Goal: Register for event/course

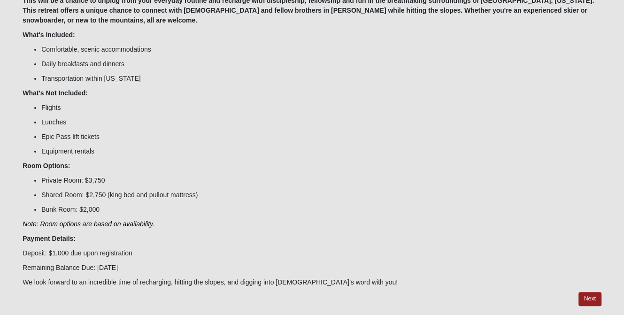
scroll to position [199, 0]
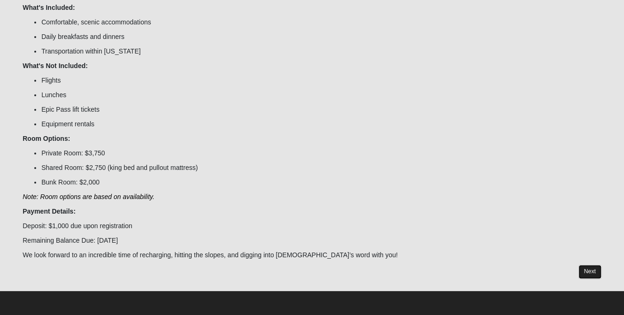
click at [589, 270] on link "Next" at bounding box center [590, 272] width 23 height 14
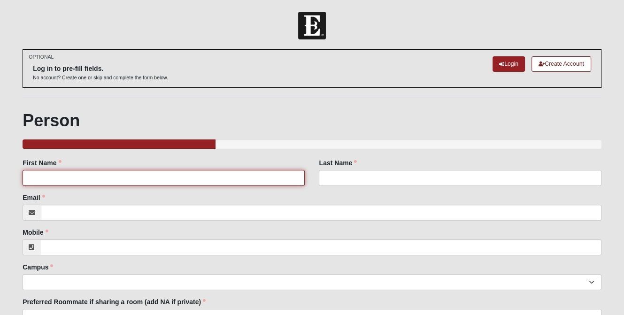
click at [131, 177] on input "First Name" at bounding box center [164, 178] width 282 height 16
type input "[PERSON_NAME]"
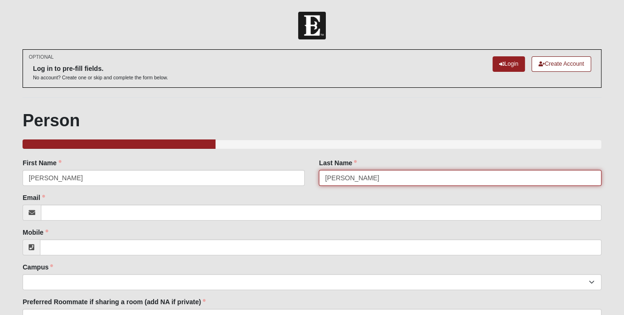
type input "[PERSON_NAME][EMAIL_ADDRESS][PERSON_NAME][DOMAIN_NAME]"
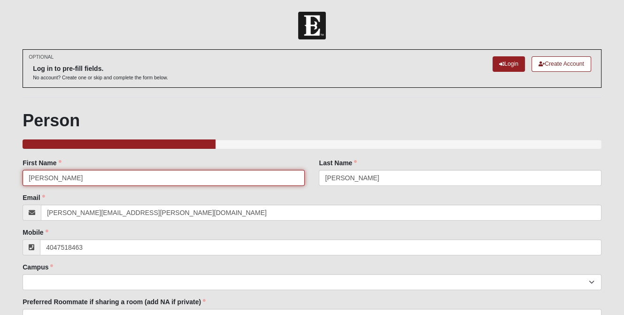
type input "[PHONE_NUMBER]"
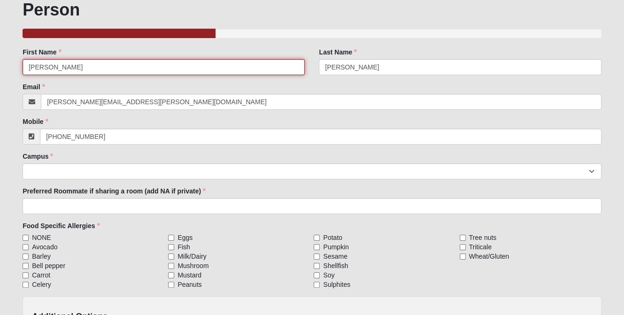
scroll to position [117, 0]
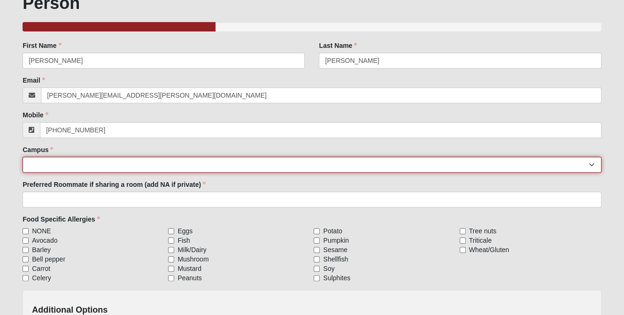
click at [60, 166] on select "[GEOGRAPHIC_DATA] [GEOGRAPHIC_DATA] (Coming Soon) Eleven22 Online [PERSON_NAME]…" at bounding box center [312, 165] width 579 height 16
select select "3"
click at [23, 157] on select "[GEOGRAPHIC_DATA] [GEOGRAPHIC_DATA] (Coming Soon) Eleven22 Online [PERSON_NAME]…" at bounding box center [312, 165] width 579 height 16
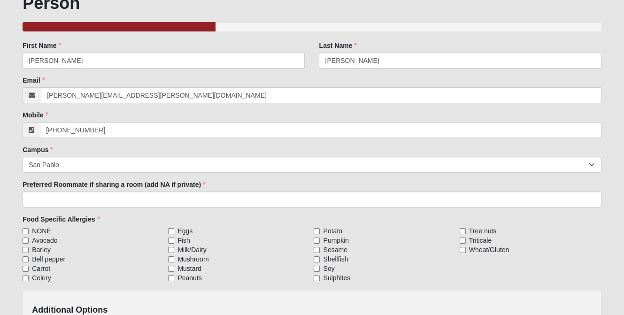
click at [12, 233] on form "Log In Men's Ski Encounter Events Men's Ski Encounter Error OPTIONAL Log in to …" at bounding box center [312, 158] width 624 height 529
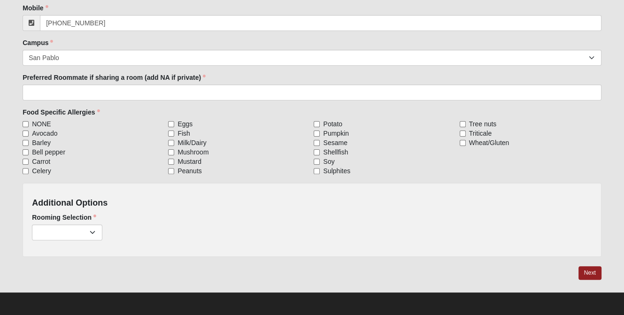
scroll to position [225, 0]
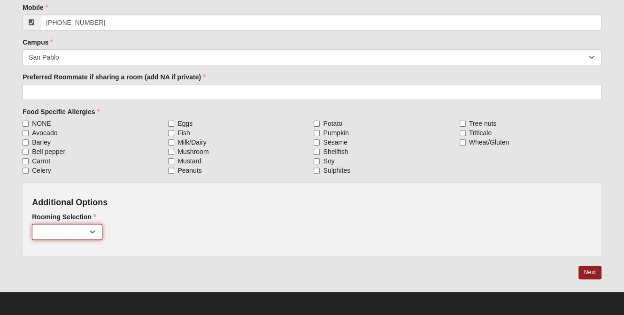
click at [92, 231] on select "Private ($2,750.00) Shared: King/Queen/Pullout ($1,750.00) Bunk Room ($1,000.00)" at bounding box center [67, 232] width 70 height 16
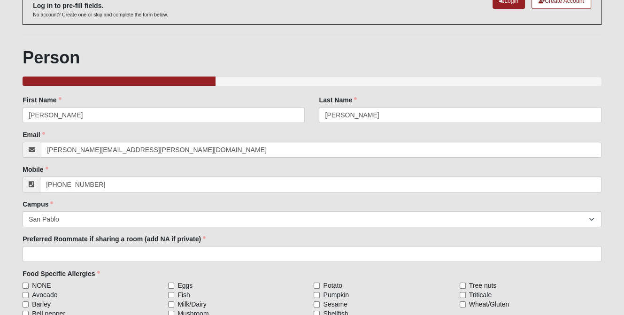
scroll to position [0, 0]
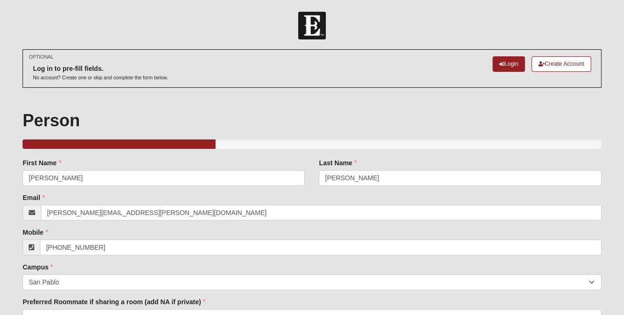
scroll to position [199, 0]
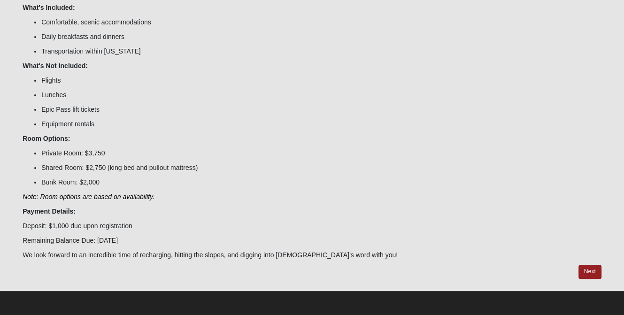
scroll to position [199, 0]
drag, startPoint x: 586, startPoint y: 270, endPoint x: 560, endPoint y: 272, distance: 26.4
click at [586, 270] on link "Next" at bounding box center [590, 272] width 23 height 14
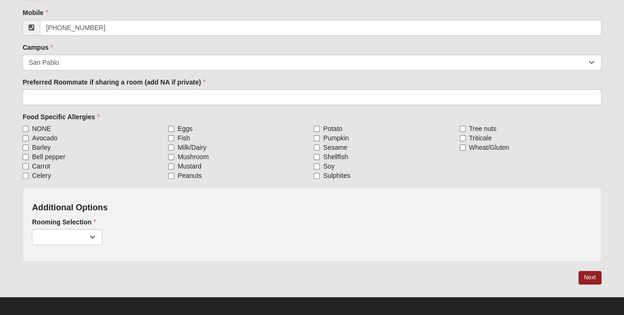
scroll to position [225, 0]
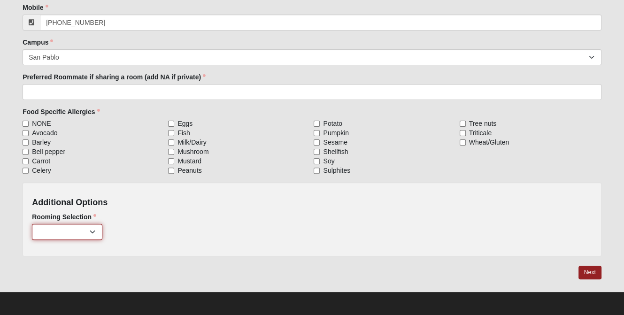
click at [91, 232] on select "Private ($2,750.00) Shared: King/Queen/Pullout ($1,750.00) Bunk Room ($1,000.00)" at bounding box center [67, 232] width 70 height 16
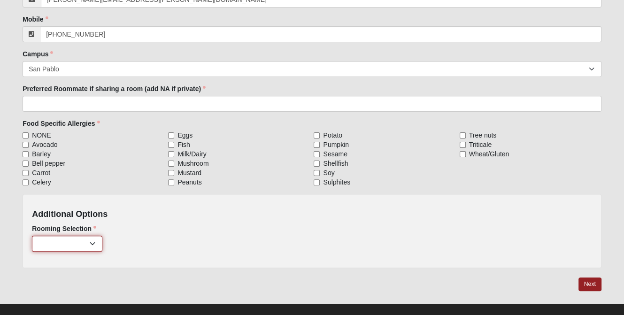
click at [96, 244] on select "Private ($2,750.00) Shared: King/Queen/Pullout ($1,750.00) Bunk Room ($1,000.00)" at bounding box center [67, 244] width 70 height 16
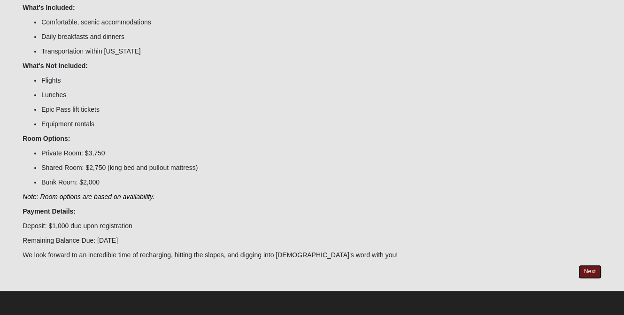
click at [590, 272] on link "Next" at bounding box center [590, 272] width 23 height 14
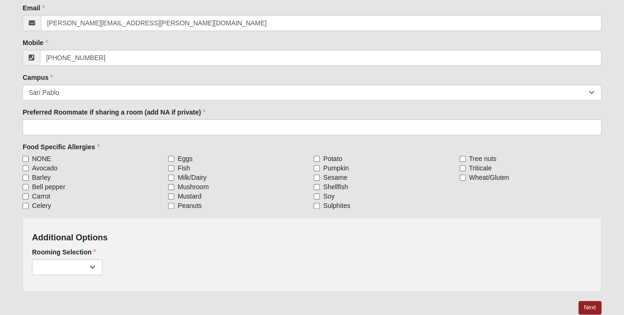
scroll to position [225, 0]
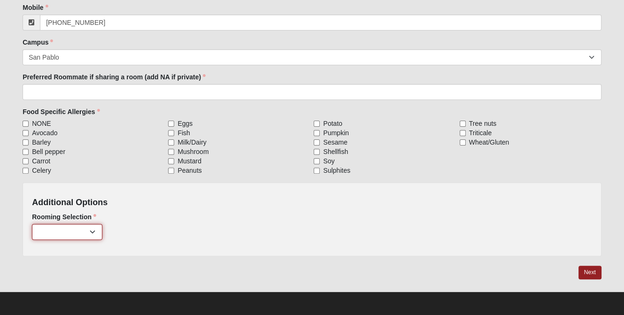
click at [72, 236] on select "Private ($2,750.00) Shared: King/Queen/Pullout ($1,750.00) Bunk Room ($1,000.00)" at bounding box center [67, 232] width 70 height 16
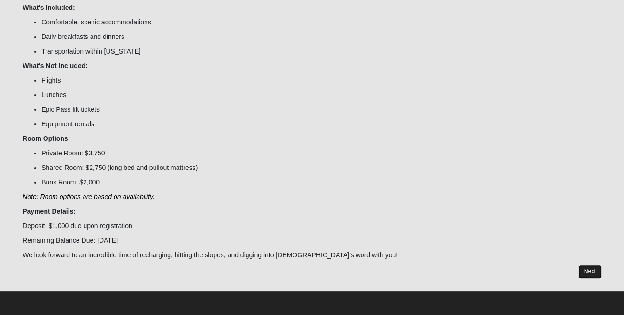
click at [589, 274] on link "Next" at bounding box center [590, 272] width 23 height 14
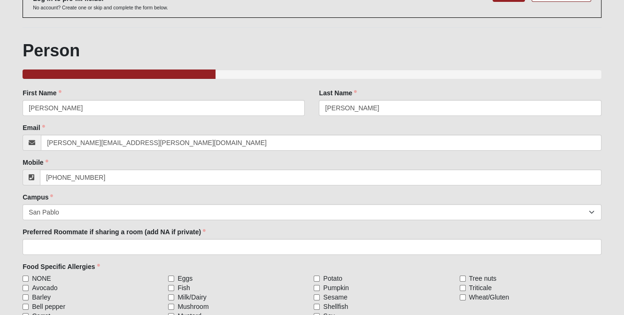
scroll to position [152, 0]
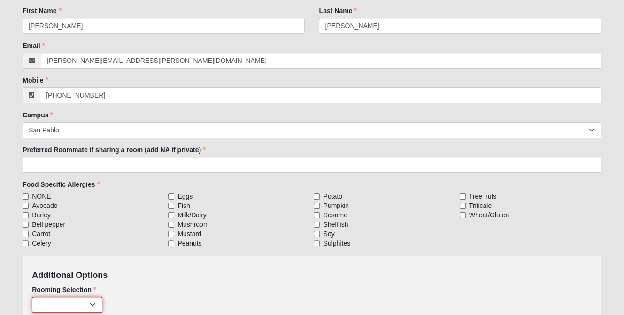
click at [96, 303] on select "Private ($2,750.00) Shared: King/Queen/Pullout ($1,750.00) Bunk Room ($1,000.00)" at bounding box center [67, 305] width 70 height 16
select select "818"
click at [32, 297] on select "Private ($2,750.00) Shared: King/Queen/Pullout ($1,750.00) Bunk Room ($1,000.00)" at bounding box center [67, 305] width 70 height 16
click at [595, 187] on div "Food Specific Allergies NONE Avocado [GEOGRAPHIC_DATA] Bell pepper Carrot Celer…" at bounding box center [312, 214] width 579 height 68
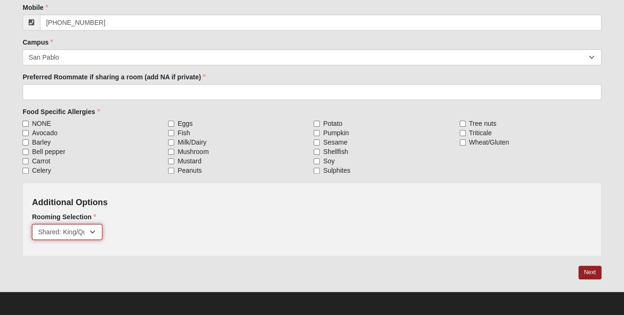
click at [97, 229] on select "Private ($2,750.00) Shared: King/Queen/Pullout ($1,750.00) Bunk Room ($1,000.00)" at bounding box center [67, 232] width 70 height 16
click at [0, 268] on form "Log In Men's Ski Encounter Events Men's Ski Encounter Error OPTIONAL Log in to …" at bounding box center [312, 51] width 624 height 529
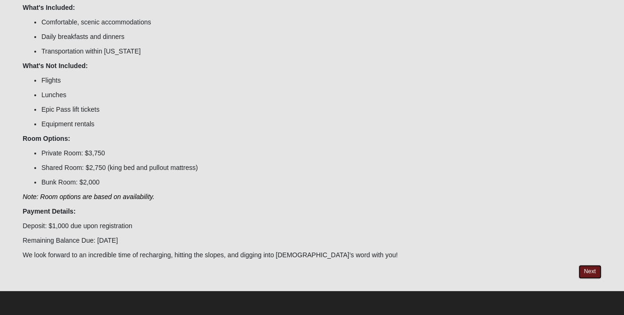
click at [584, 269] on link "Next" at bounding box center [590, 272] width 23 height 14
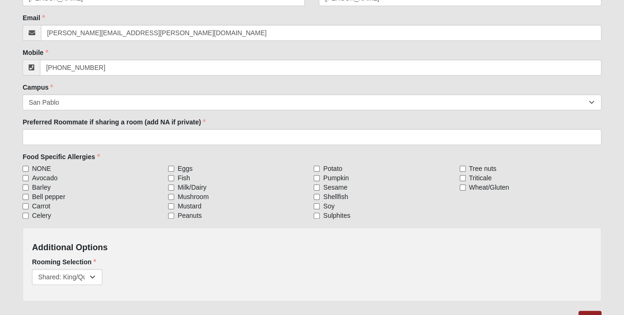
scroll to position [225, 0]
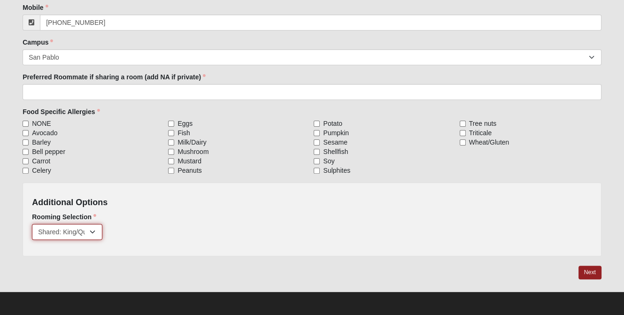
click at [88, 229] on select "Private ($2,750.00) Shared: King/Queen/Pullout ($1,750.00) Bunk Room ($1,000.00)" at bounding box center [67, 232] width 70 height 16
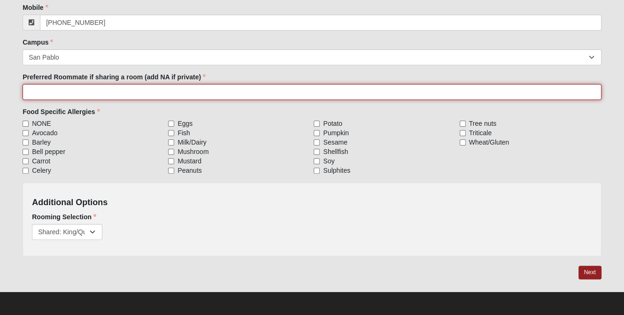
click at [163, 85] on input "Preferred Roommate if sharing a room (add NA if private)" at bounding box center [312, 92] width 579 height 16
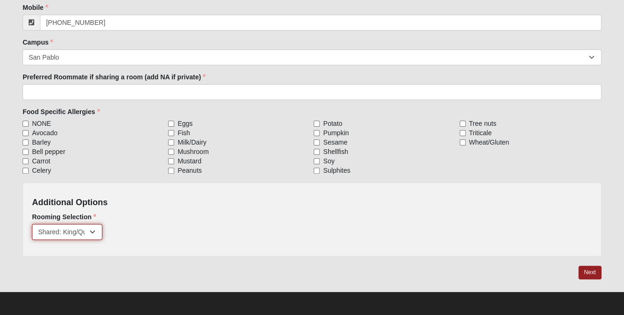
click at [80, 233] on select "Private ($2,750.00) Shared: King/Queen/Pullout ($1,750.00) Bunk Room ($1,000.00)" at bounding box center [67, 232] width 70 height 16
select select
click at [32, 224] on select "Private ($2,750.00) Shared: King/Queen/Pullout ($1,750.00) Bunk Room ($1,000.00)" at bounding box center [67, 232] width 70 height 16
click at [240, 212] on div "Rooming Selection Private ($2,750.00) Shared: King/Queen/Pullout ($1,750.00) Bu…" at bounding box center [312, 226] width 560 height 28
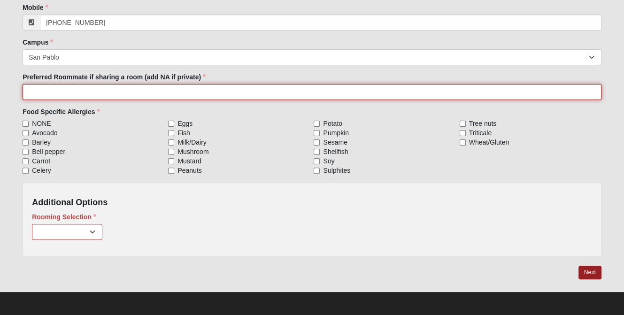
click at [142, 90] on input "Preferred Roommate if sharing a room (add NA if private)" at bounding box center [312, 92] width 579 height 16
type input "No real preference on room private/bunk etc"
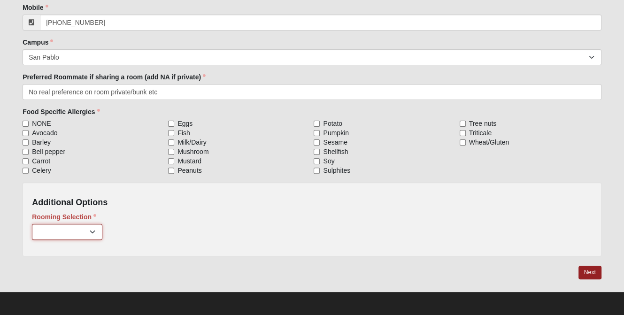
click at [94, 236] on select "Private ($2,750.00) Shared: King/Queen/Pullout ($1,750.00) Bunk Room ($1,000.00)" at bounding box center [67, 232] width 70 height 16
select select "818"
click at [32, 224] on select "Private ($2,750.00) Shared: King/Queen/Pullout ($1,750.00) Bunk Room ($1,000.00)" at bounding box center [67, 232] width 70 height 16
click at [201, 233] on div "Private ($2,750.00) Shared: King/Queen/Pullout ($1,750.00) Bunk Room ($1,000.00)" at bounding box center [312, 232] width 560 height 16
click at [26, 123] on input "NONE" at bounding box center [26, 124] width 6 height 6
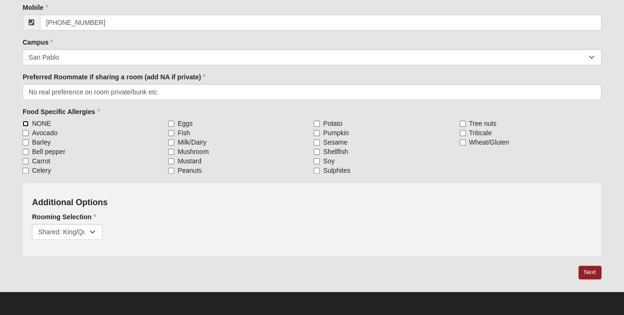
checkbox input "true"
click at [584, 269] on link "Next" at bounding box center [590, 273] width 23 height 14
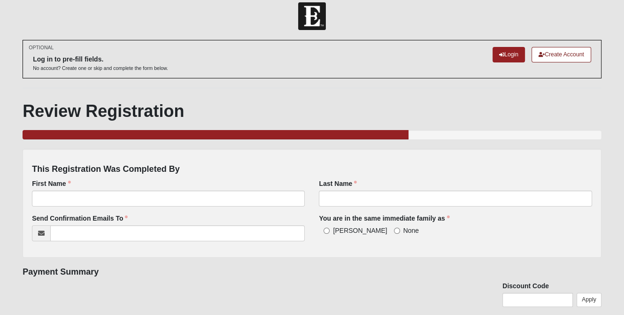
scroll to position [11, 0]
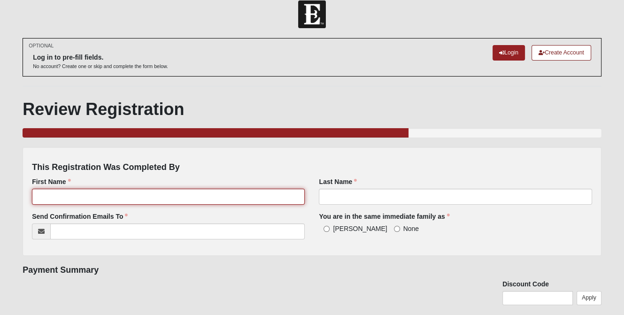
click at [65, 197] on input "First Name" at bounding box center [168, 197] width 273 height 16
type input "[PERSON_NAME]"
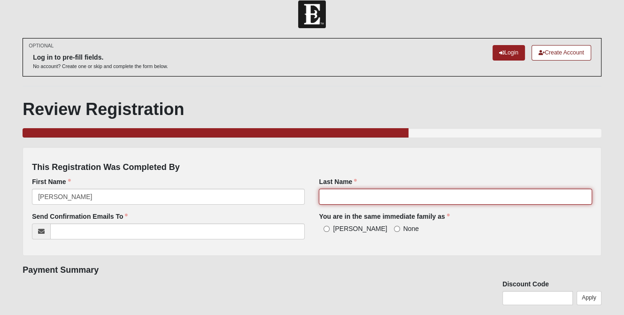
type input "[PERSON_NAME]"
type input "[PERSON_NAME][EMAIL_ADDRESS][PERSON_NAME][DOMAIN_NAME]"
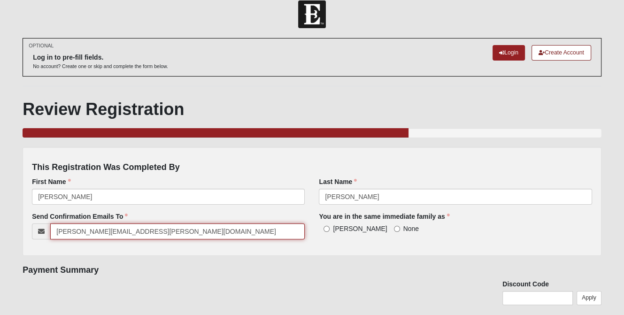
type input "[STREET_ADDRESS]"
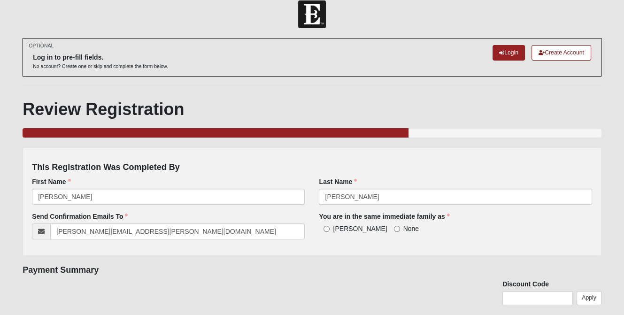
type input "[GEOGRAPHIC_DATA]"
type input "32224-3131"
click at [328, 229] on input "[PERSON_NAME]" at bounding box center [327, 229] width 6 height 6
radio input "true"
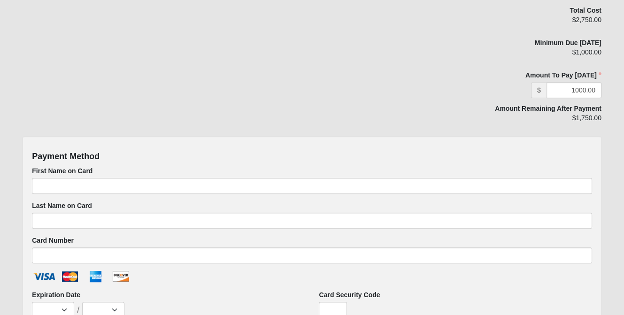
scroll to position [399, 0]
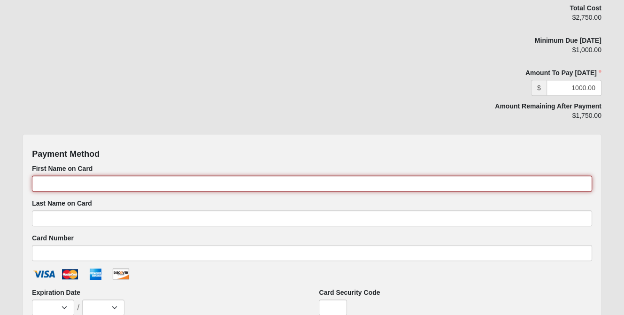
click at [63, 184] on input "First Name on Card" at bounding box center [312, 184] width 560 height 16
type input "[PERSON_NAME]"
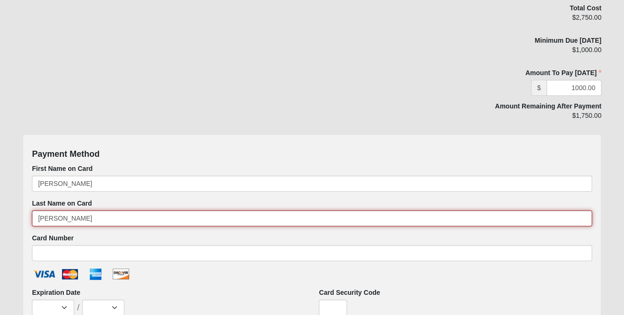
type input "[CREDIT_CARD_NUMBER]"
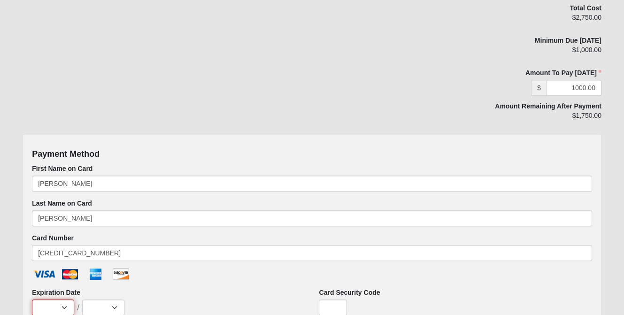
select select "10"
select select "2029"
type input "503"
click at [15, 237] on form "Log In Men's Ski Encounter Events Men's Ski Encounter Error OPTIONAL Log in to …" at bounding box center [312, 54] width 624 height 882
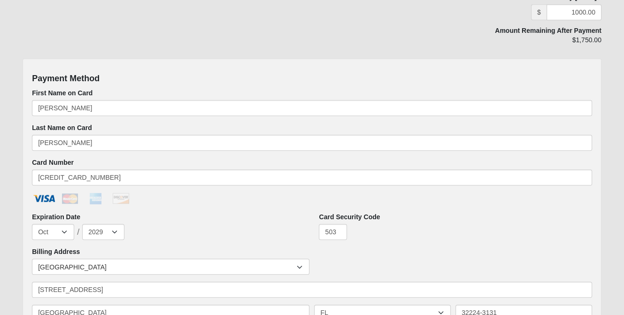
scroll to position [552, 0]
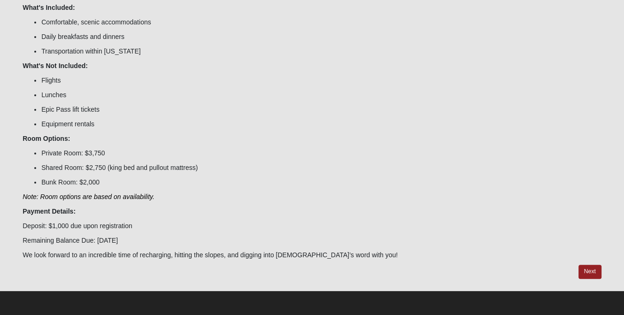
scroll to position [199, 0]
click at [586, 269] on link "Next" at bounding box center [590, 272] width 23 height 14
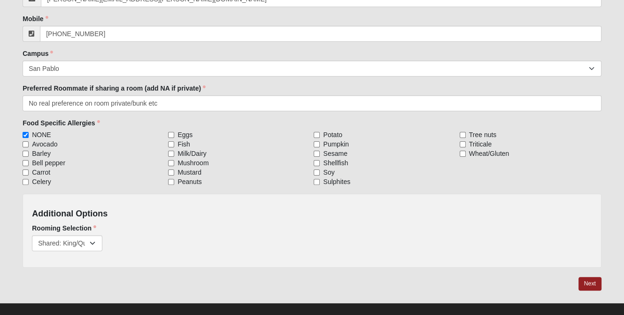
scroll to position [225, 0]
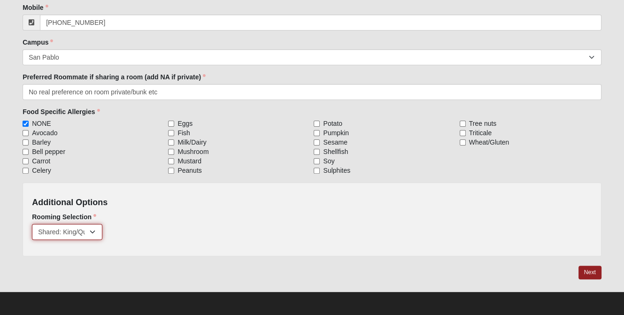
click at [94, 234] on select "Private ($2,750.00) Shared: King/Queen/Pullout ($1,750.00) Bunk Room ($1,000.00)" at bounding box center [67, 232] width 70 height 16
click at [93, 234] on select "Private ($2,750.00) Shared: King/Queen/Pullout ($1,750.00) Bunk Room ($1,000.00)" at bounding box center [67, 232] width 70 height 16
click at [92, 232] on select "Private ($2,750.00) Shared: King/Queen/Pullout ($1,750.00) Bunk Room ($1,000.00)" at bounding box center [67, 232] width 70 height 16
select select "819"
click at [32, 224] on select "Private ($2,750.00) Shared: King/Queen/Pullout ($1,750.00) Bunk Room ($1,000.00)" at bounding box center [67, 232] width 70 height 16
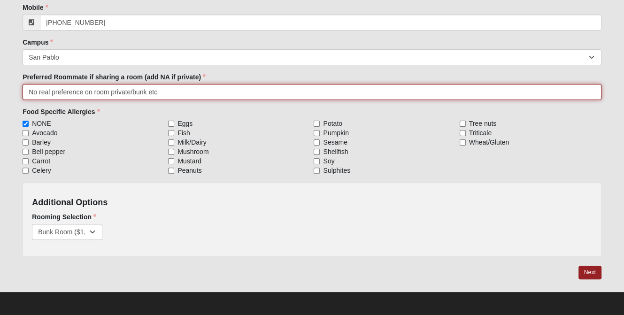
click at [167, 92] on input "No real preference on room private/bunk etc" at bounding box center [312, 92] width 579 height 16
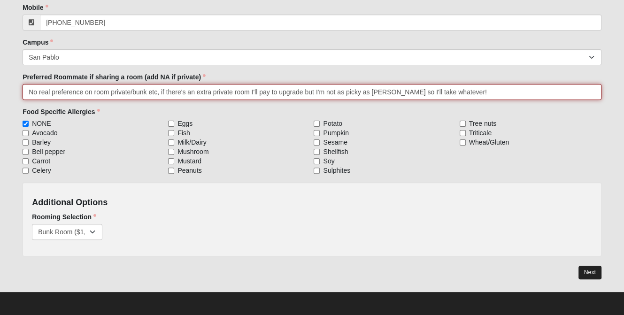
type input "No real preference on room private/bunk etc, if there's an extra private room I…"
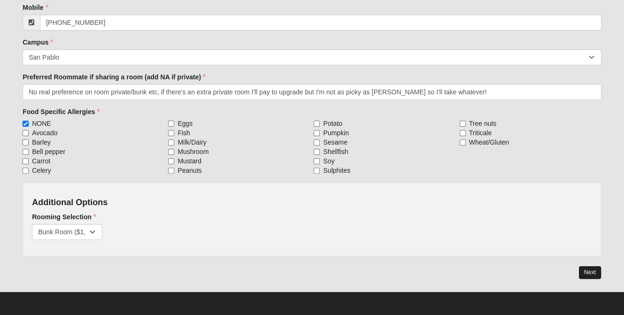
click at [597, 276] on link "Next" at bounding box center [590, 273] width 23 height 14
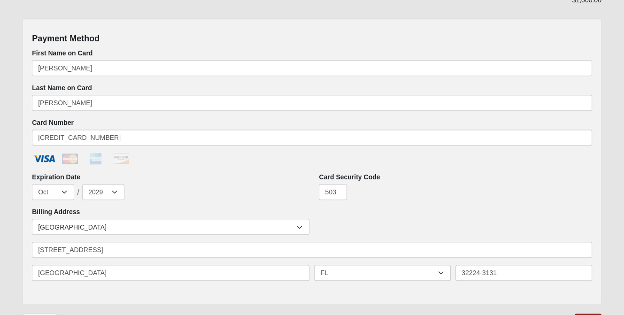
scroll to position [577, 0]
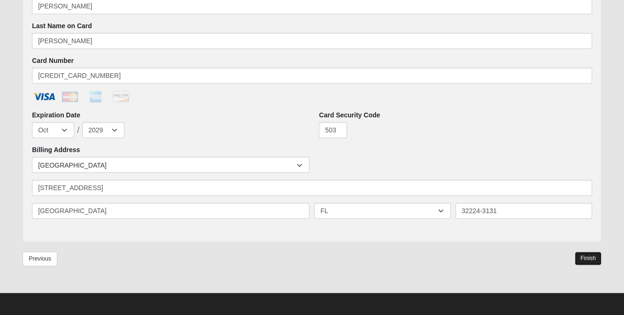
click at [587, 262] on link "Finish" at bounding box center [588, 259] width 27 height 14
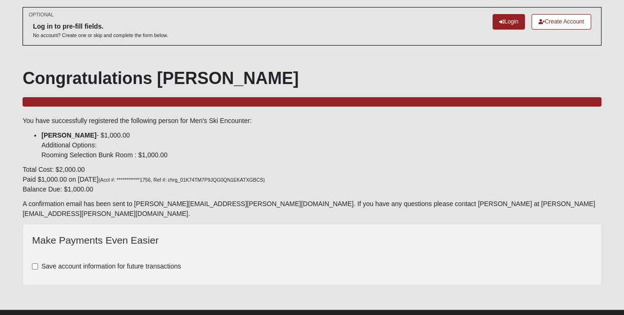
scroll to position [51, 0]
